Goal: Task Accomplishment & Management: Use online tool/utility

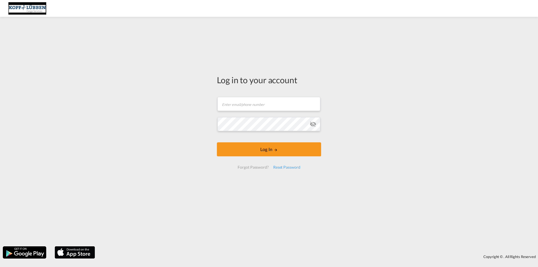
click at [264, 112] on form "Email field is required Password field is required Log In Forgot Password? Rese…" at bounding box center [269, 132] width 104 height 83
click at [264, 106] on input "text" at bounding box center [268, 104] width 103 height 14
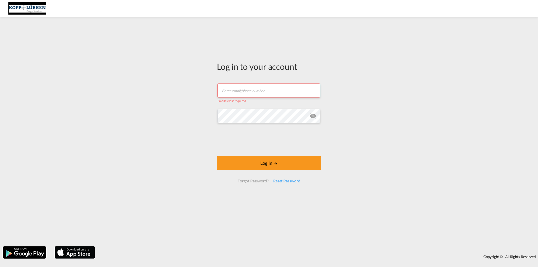
paste input "[EMAIL_ADDRESS][PERSON_NAME][DOMAIN_NAME]"
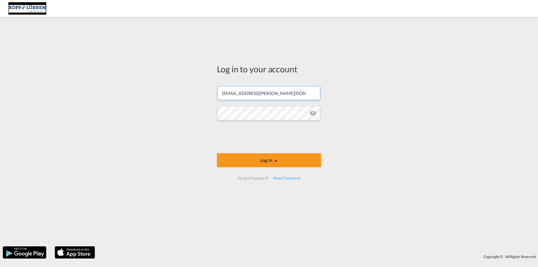
type input "[EMAIL_ADDRESS][PERSON_NAME][DOMAIN_NAME]"
click at [275, 159] on md-icon "LOGIN" at bounding box center [276, 161] width 4 height 4
